Goal: Task Accomplishment & Management: Use online tool/utility

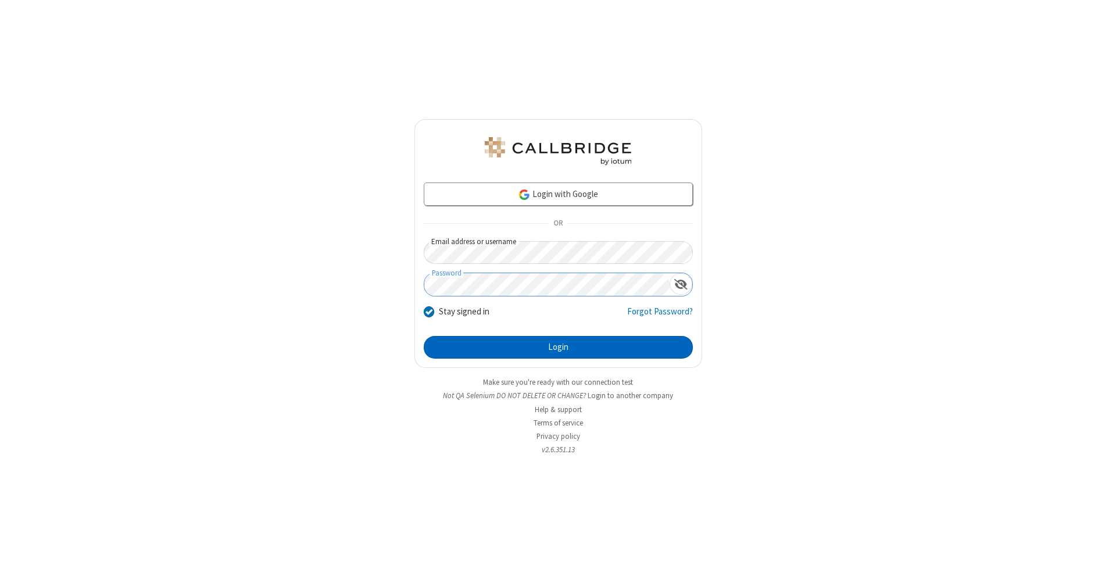
click at [558, 348] on button "Login" at bounding box center [558, 347] width 269 height 23
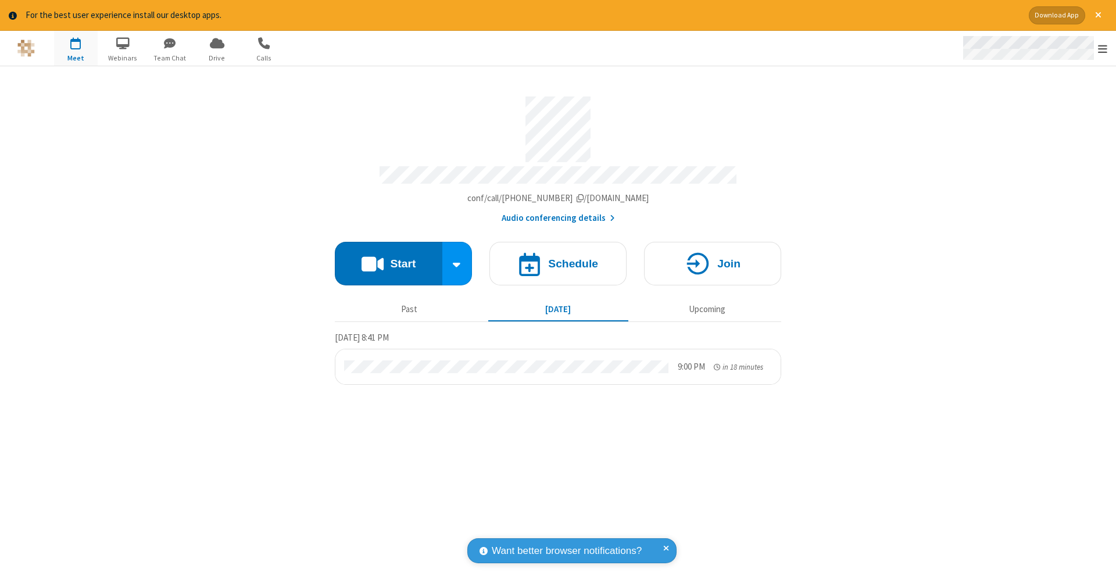
click at [1103, 49] on span "Open menu" at bounding box center [1102, 49] width 9 height 12
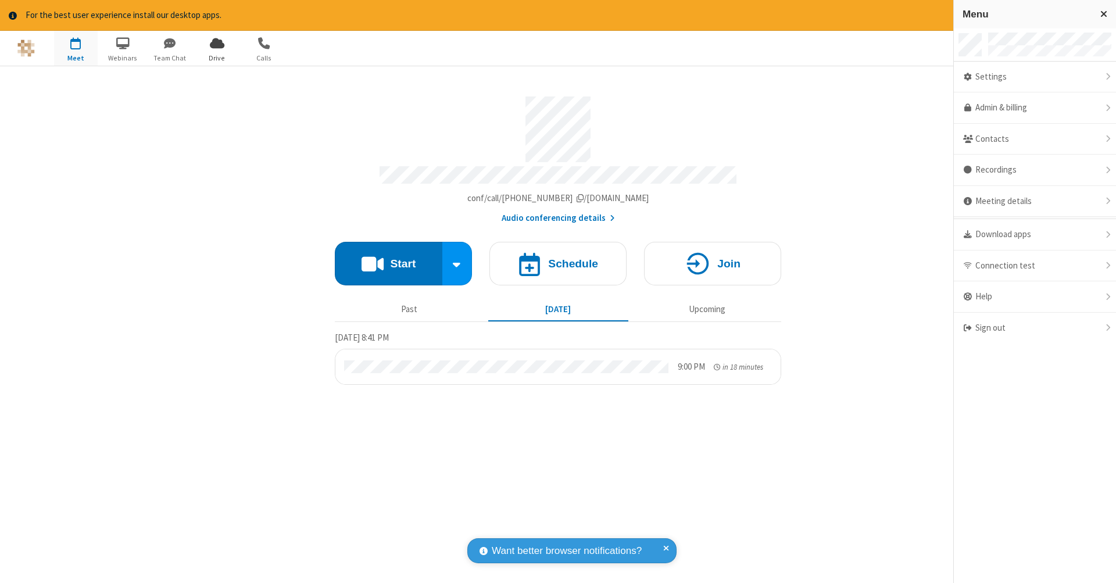
click at [217, 58] on span "Drive" at bounding box center [217, 58] width 44 height 10
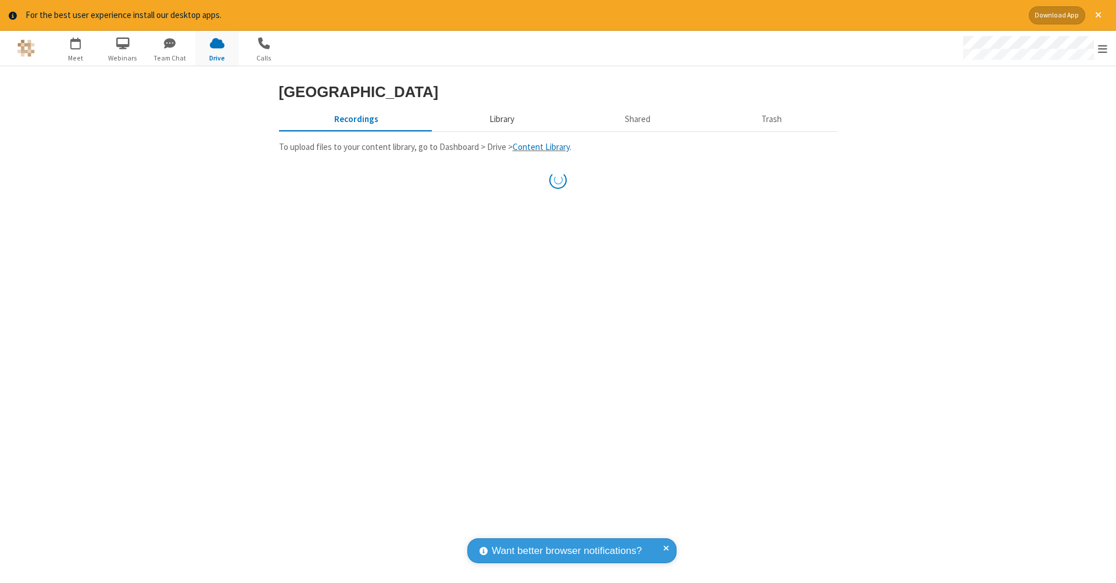
click at [500, 119] on button "Library" at bounding box center [502, 120] width 136 height 22
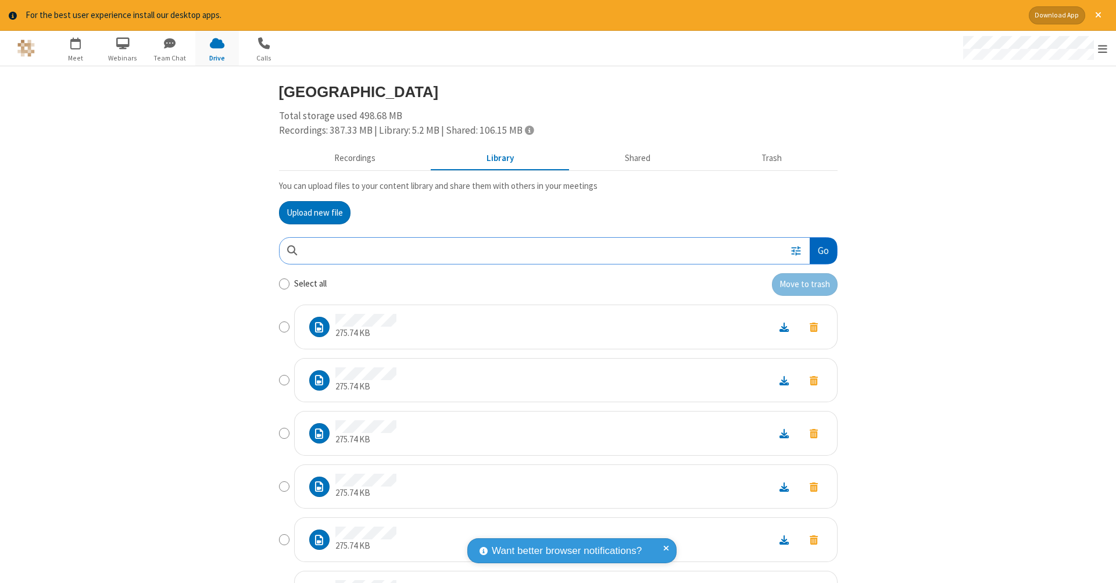
click at [819, 248] on button "Go" at bounding box center [823, 251] width 27 height 26
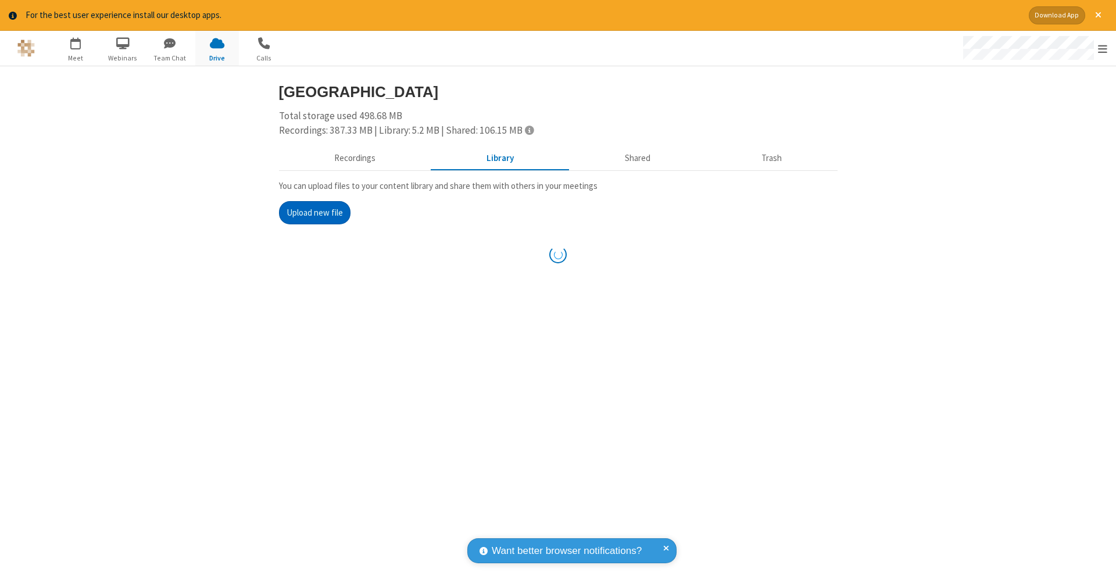
click at [310, 211] on button "Upload new file" at bounding box center [315, 212] width 72 height 23
